Goal: Task Accomplishment & Management: Use online tool/utility

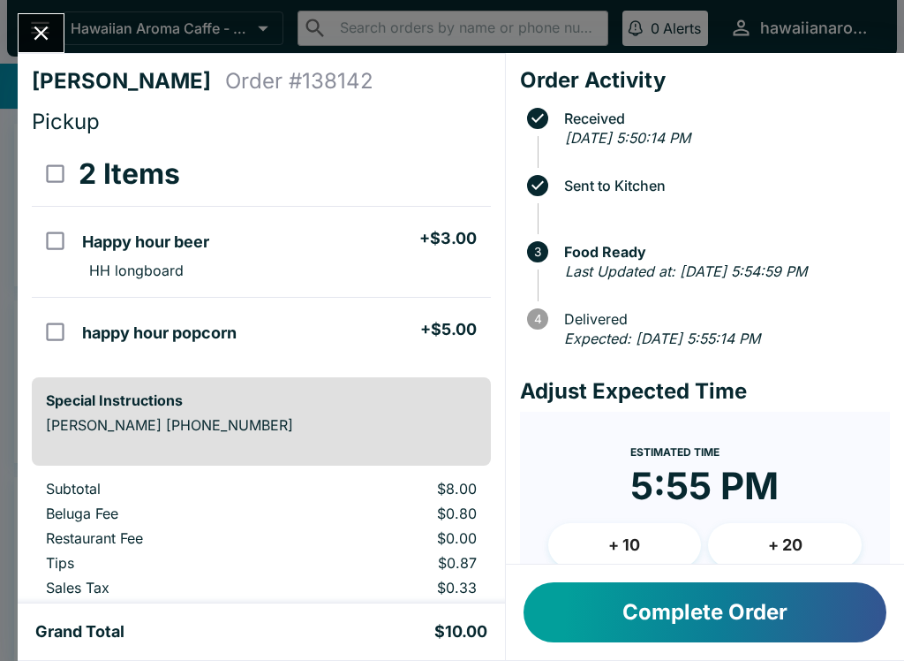
click at [736, 599] on button "Complete Order" at bounding box center [705, 612] width 363 height 60
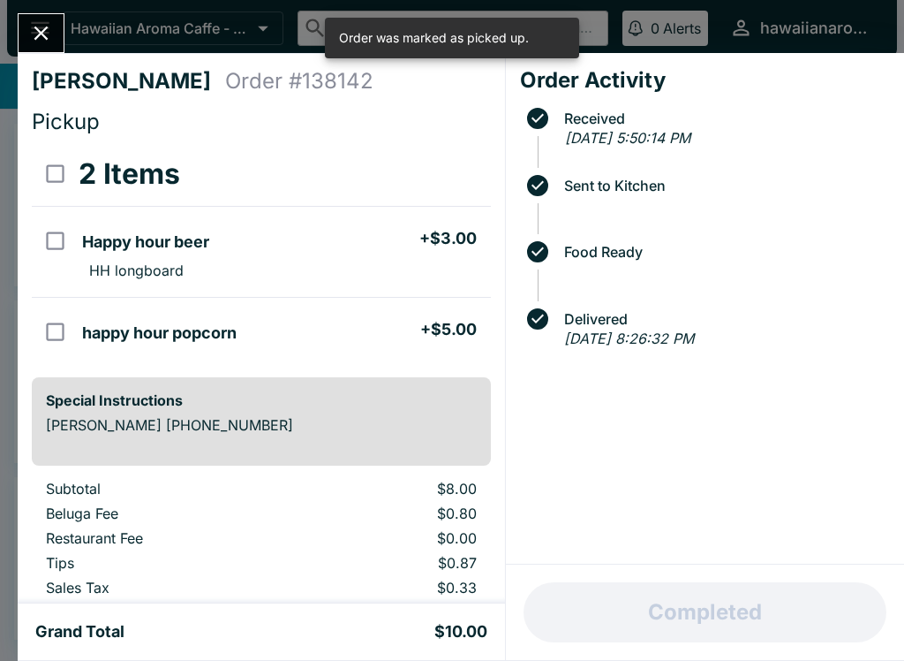
click at [43, 28] on icon "Close" at bounding box center [41, 33] width 24 height 24
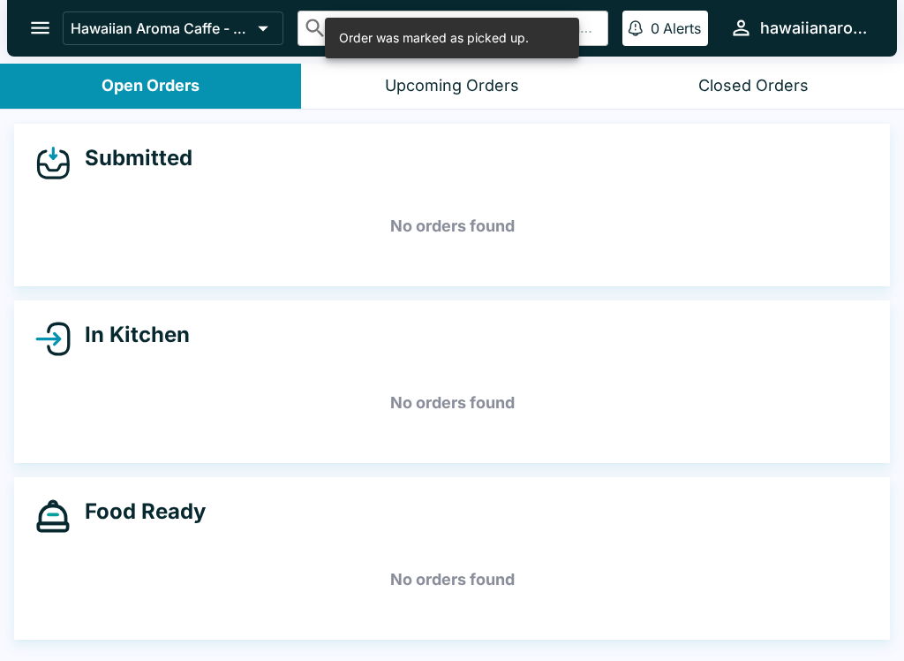
click at [45, 36] on icon "open drawer" at bounding box center [40, 28] width 24 height 24
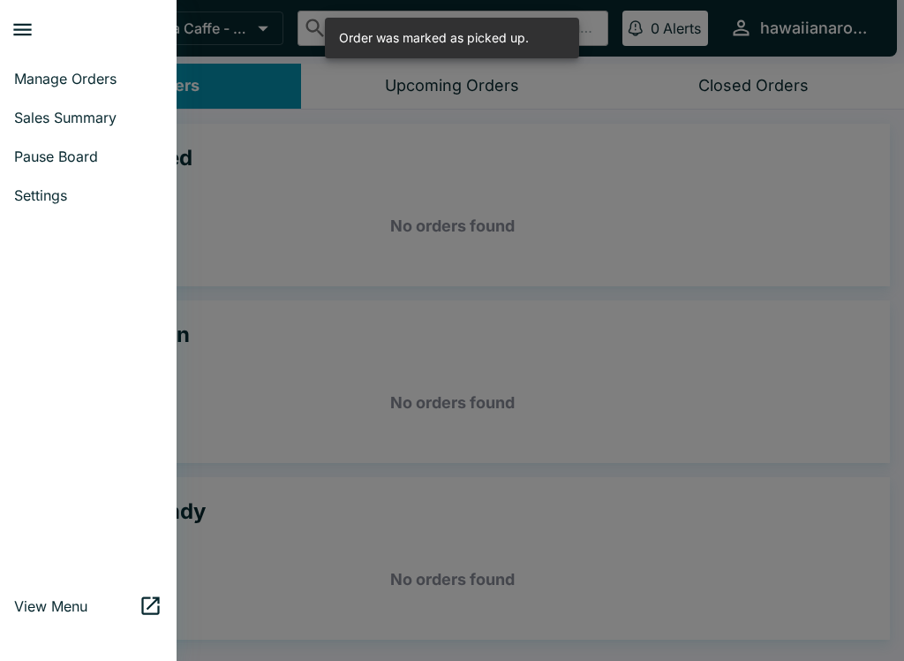
click at [106, 116] on span "Sales Summary" at bounding box center [88, 118] width 148 height 18
select select "03:00"
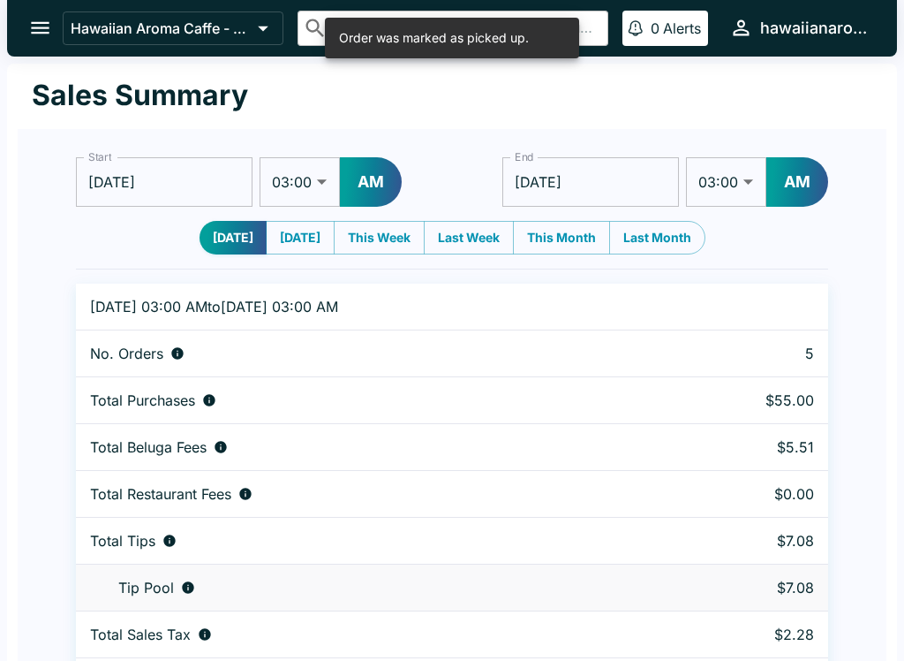
click at [383, 191] on button "AM" at bounding box center [371, 181] width 62 height 49
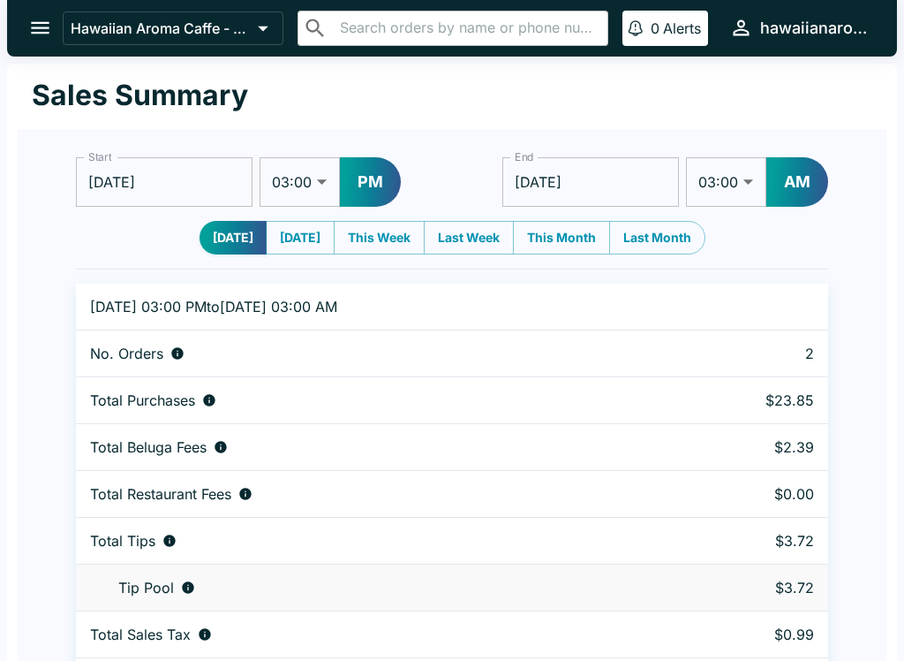
click at [316, 176] on select "01:00 01:30 02:00 02:30 03:00 03:30 04:00 04:30 05:00 05:30 06:00 06:30 07:00 0…" at bounding box center [300, 181] width 80 height 49
select select "01:00"
click at [802, 179] on button "AM" at bounding box center [798, 181] width 62 height 49
click at [731, 168] on select "01:00 01:30 02:00 02:30 03:00 03:30 04:00 04:30 05:00 05:30 06:00 06:30 07:00 0…" at bounding box center [727, 181] width 80 height 49
select select "09:00"
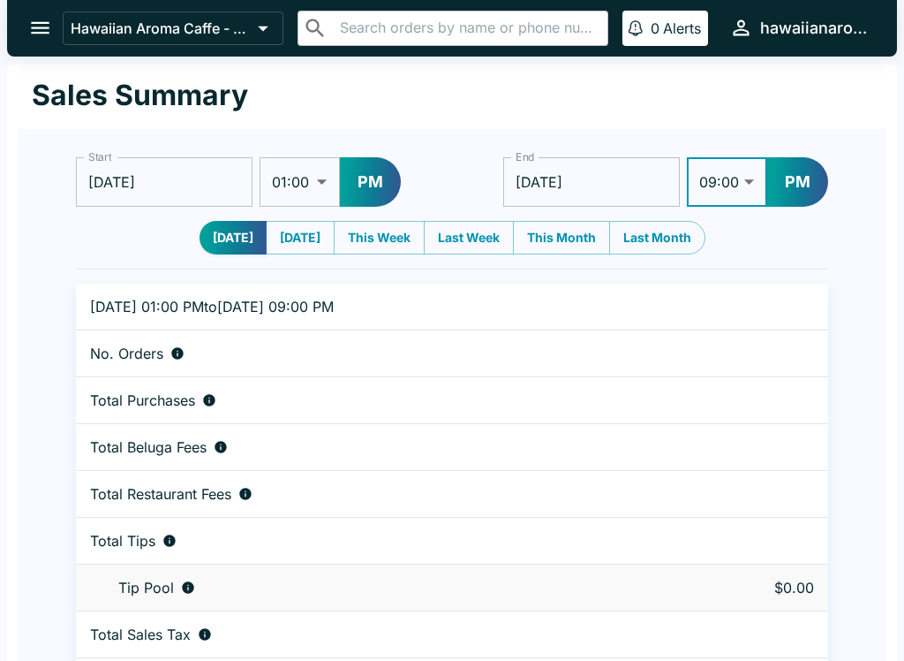
click at [613, 181] on input "[DATE]" at bounding box center [591, 181] width 177 height 49
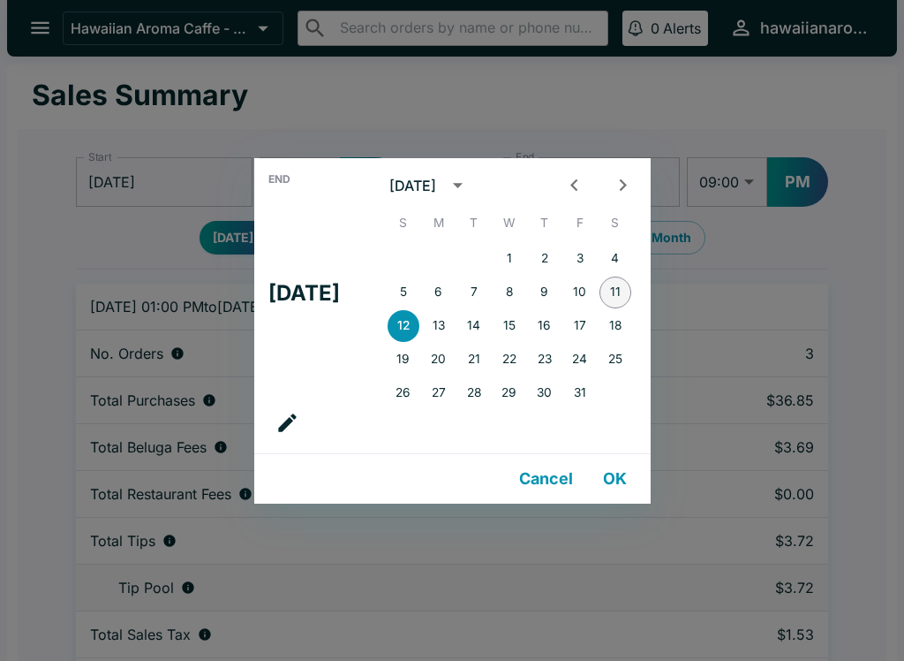
click at [631, 296] on button "11" at bounding box center [616, 292] width 32 height 32
type input "[DATE]"
click at [859, 148] on div "End Sat, Oct [DATE] S M T W T F S 1 2 3 4 5 6 7 8 9 10 11 12 13 14 15 16 17 18 …" at bounding box center [452, 330] width 904 height 661
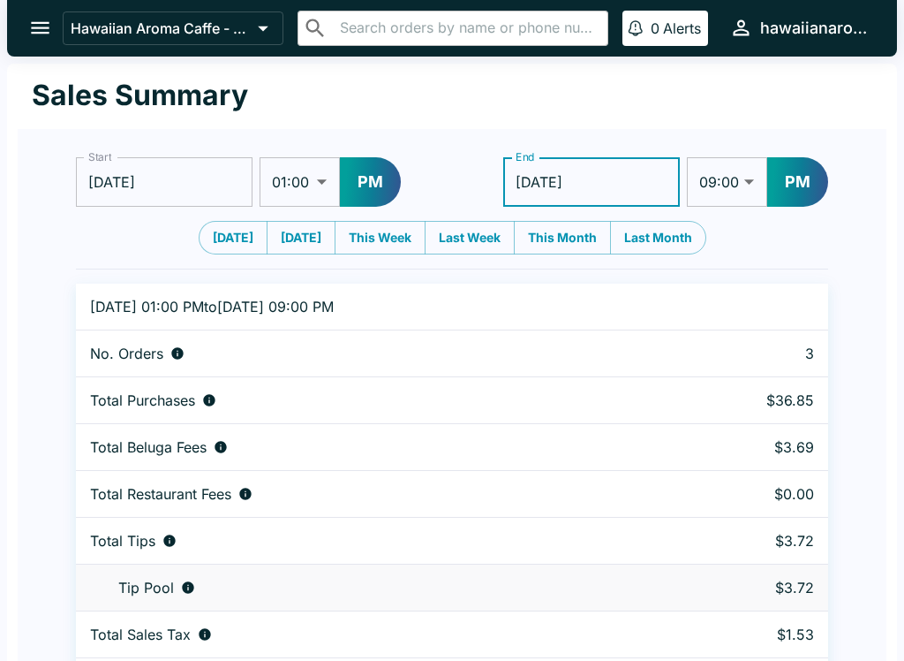
click at [855, 262] on div "Start [DATE] Start 01:00 01:30 02:00 02:30 03:00 03:30 04:00 04:30 05:00 05:30 …" at bounding box center [452, 416] width 869 height 575
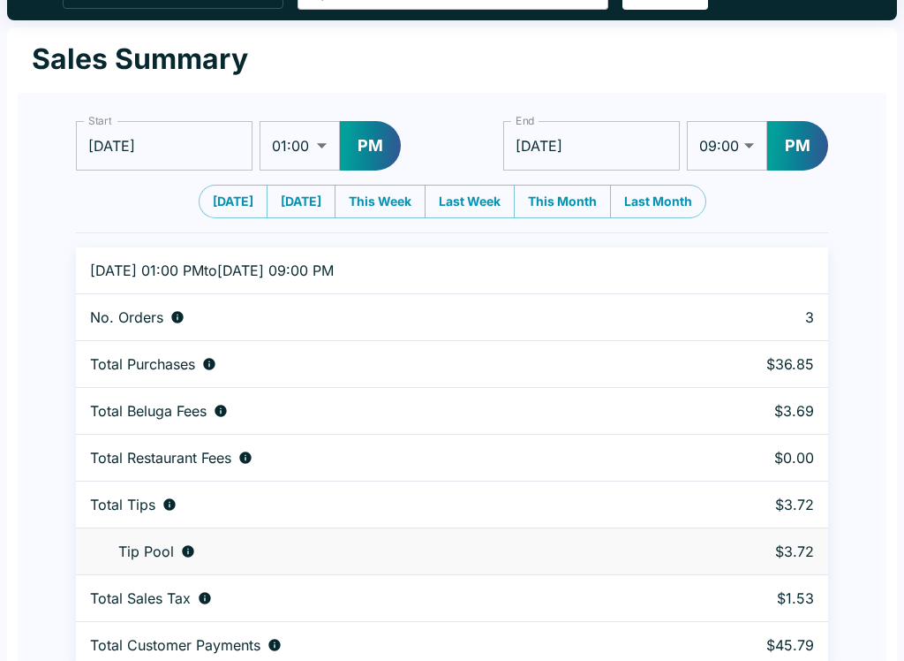
scroll to position [54, 0]
